Goal: Navigation & Orientation: Find specific page/section

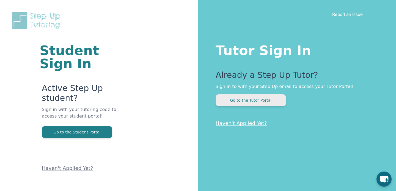
click at [260, 100] on button "Go to the Tutor Portal" at bounding box center [250, 101] width 70 height 12
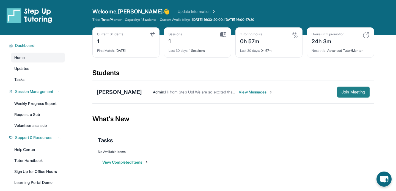
click at [346, 95] on button "Join Meeting" at bounding box center [353, 92] width 32 height 11
click at [339, 95] on button "Join Meeting" at bounding box center [353, 92] width 32 height 11
click at [38, 68] on link "Updates" at bounding box center [38, 69] width 54 height 10
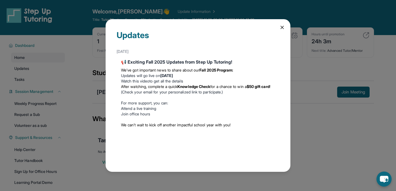
click at [280, 29] on icon at bounding box center [281, 27] width 5 height 5
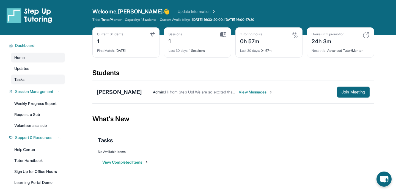
click at [34, 76] on link "Tasks" at bounding box center [38, 80] width 54 height 10
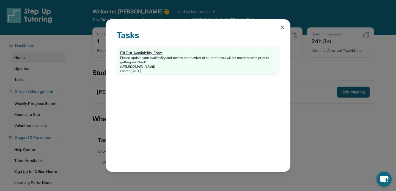
click at [185, 65] on div "https://form.stepuptutoring.org/2gyYJM" at bounding box center [197, 67] width 155 height 4
click at [282, 25] on icon at bounding box center [281, 27] width 5 height 5
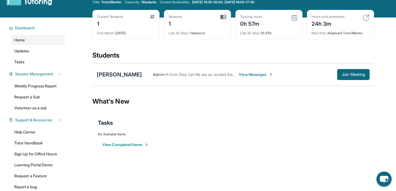
scroll to position [46, 0]
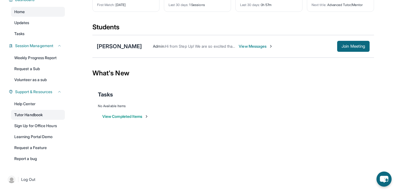
click at [43, 119] on link "Tutor Handbook" at bounding box center [38, 115] width 54 height 10
